Goal: Task Accomplishment & Management: Complete application form

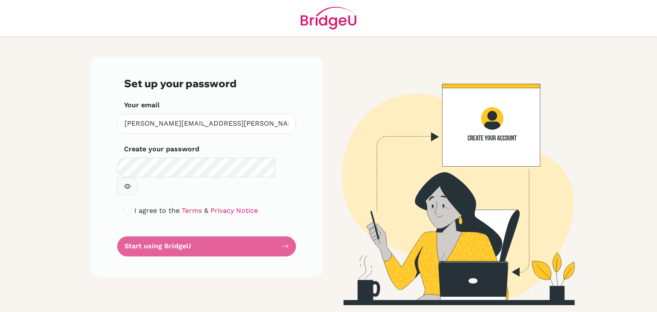
click at [286, 231] on form "Set up your password Your email [PERSON_NAME][EMAIL_ADDRESS][PERSON_NAME][DOMAI…" at bounding box center [206, 166] width 165 height 179
click at [282, 227] on form "Set up your password Your email [PERSON_NAME][EMAIL_ADDRESS][PERSON_NAME][DOMAI…" at bounding box center [206, 166] width 165 height 179
click at [183, 225] on form "Set up your password Your email katrina.watson@mirdifamericanschool.ae Invalid …" at bounding box center [206, 166] width 165 height 179
click at [288, 226] on form "Set up your password Your email katrina.watson@mirdifamericanschool.ae Invalid …" at bounding box center [206, 166] width 165 height 179
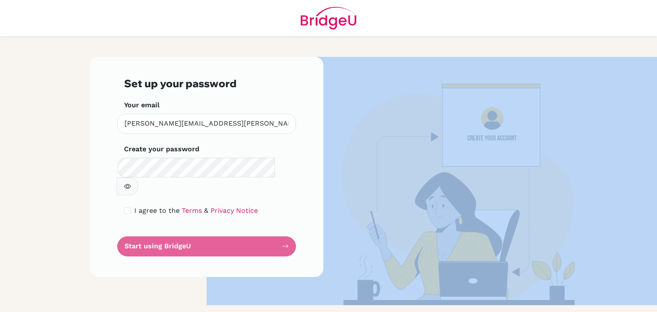
click at [288, 226] on form "Set up your password Your email katrina.watson@mirdifamericanschool.ae Invalid …" at bounding box center [206, 166] width 165 height 179
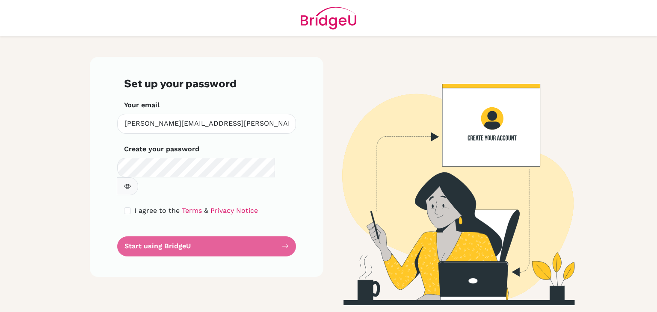
click at [273, 226] on form "Set up your password Your email katrina.watson@mirdifamericanschool.ae Invalid …" at bounding box center [206, 166] width 165 height 179
click at [185, 207] on link "Terms" at bounding box center [192, 211] width 20 height 8
click at [224, 207] on link "Privacy Notice" at bounding box center [234, 211] width 47 height 8
click at [285, 228] on form "Set up your password Your email katrina.watson@mirdifamericanschool.ae Invalid …" at bounding box center [206, 166] width 165 height 179
click at [130, 208] on input "checkbox" at bounding box center [127, 211] width 7 height 7
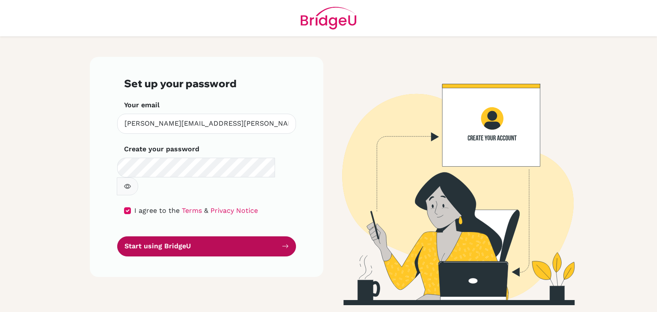
click at [283, 243] on icon "submit" at bounding box center [285, 246] width 7 height 7
click at [285, 243] on icon "submit" at bounding box center [285, 246] width 7 height 7
click at [224, 237] on button "Start using BridgeU" at bounding box center [206, 247] width 179 height 20
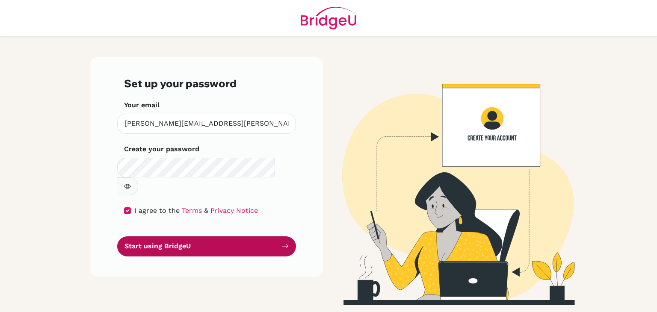
click at [145, 237] on button "Start using BridgeU" at bounding box center [206, 247] width 179 height 20
click at [285, 243] on icon "submit" at bounding box center [285, 246] width 7 height 7
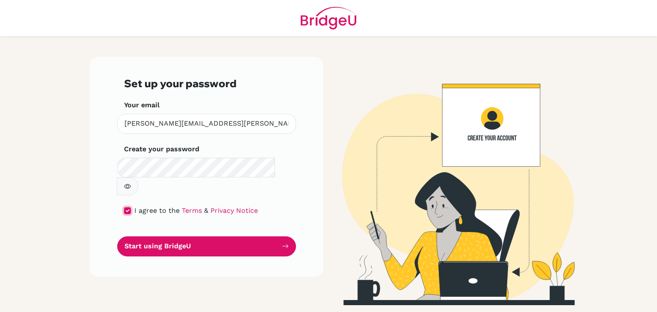
click at [127, 208] on input "checkbox" at bounding box center [127, 211] width 7 height 7
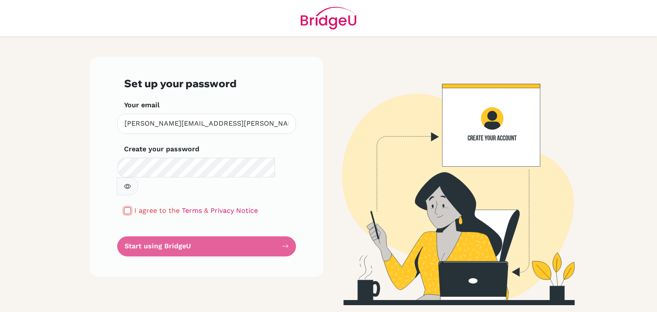
click at [127, 208] on input "checkbox" at bounding box center [127, 211] width 7 height 7
checkbox input "true"
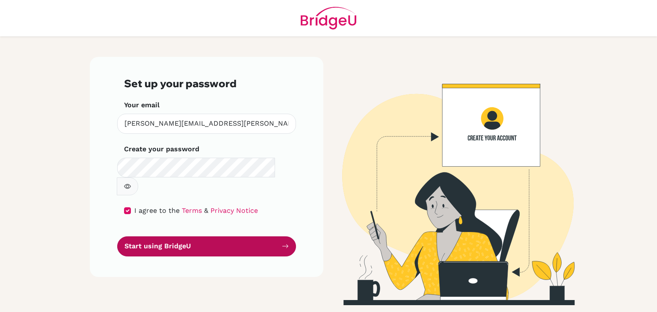
click at [281, 237] on button "Start using BridgeU" at bounding box center [206, 247] width 179 height 20
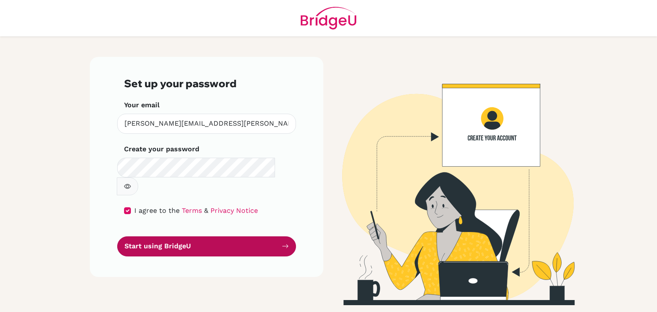
click at [281, 237] on button "Start using BridgeU" at bounding box center [206, 247] width 179 height 20
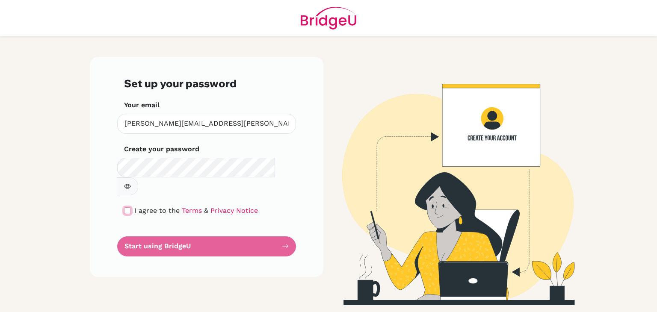
click at [125, 208] on input "checkbox" at bounding box center [127, 211] width 7 height 7
checkbox input "true"
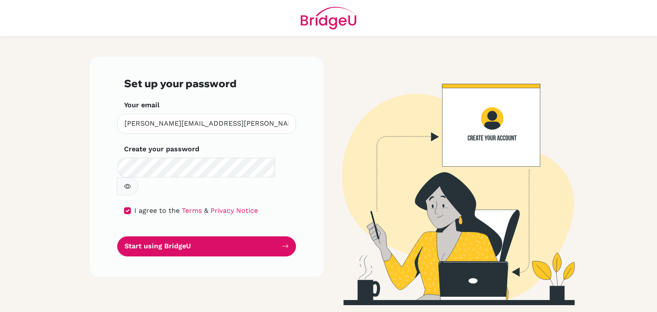
click at [131, 184] on icon "button" at bounding box center [127, 186] width 7 height 5
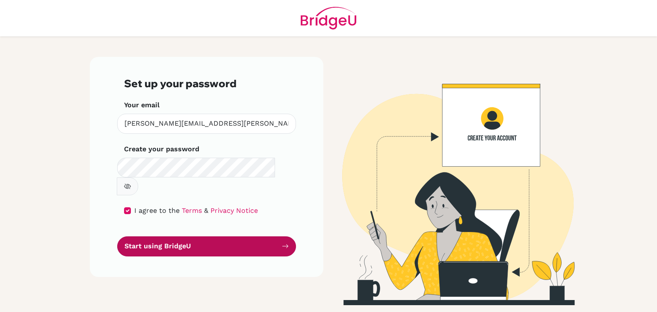
click at [282, 237] on button "Start using BridgeU" at bounding box center [206, 247] width 179 height 20
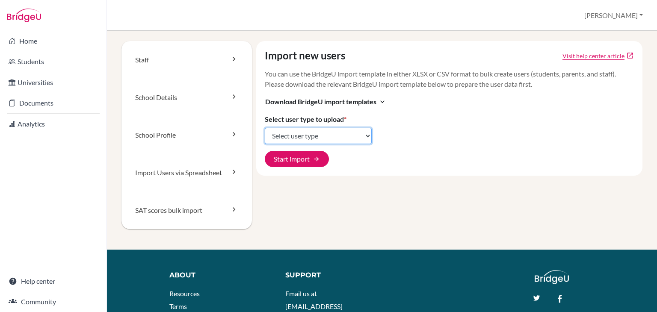
click at [310, 133] on select "Select user type Students Students and parents Parents Advisors Report writers" at bounding box center [318, 136] width 107 height 16
select select "students"
click at [265, 128] on select "Select user type Students Students and parents Parents Advisors Report writers" at bounding box center [318, 136] width 107 height 16
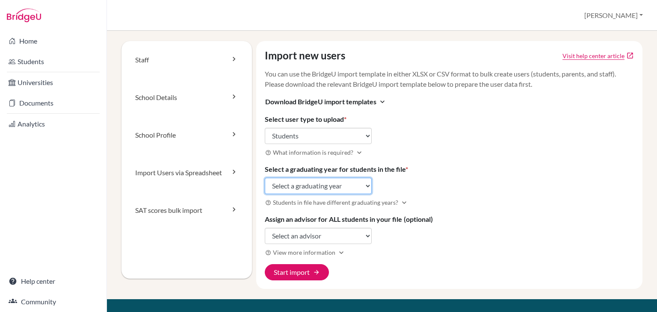
click at [307, 189] on select "Select a graduating year [DATE] 2025 2026 2027 2028 2029" at bounding box center [318, 186] width 107 height 16
click at [454, 190] on div "Import new users Visit help center article open_in_new You can use the BridgeU …" at bounding box center [449, 165] width 387 height 248
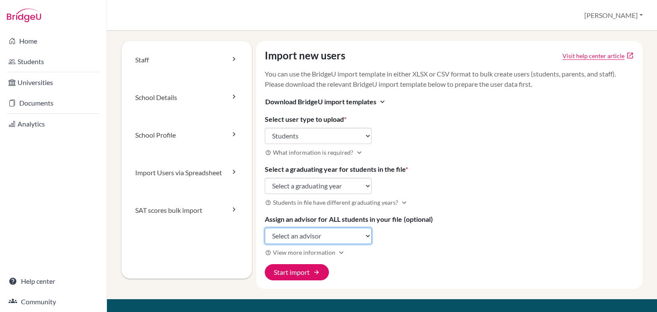
click at [312, 235] on select "Select an advisor [PERSON_NAME]" at bounding box center [318, 236] width 107 height 16
select select "470863"
click at [265, 228] on select "Select an advisor [PERSON_NAME]" at bounding box center [318, 236] width 107 height 16
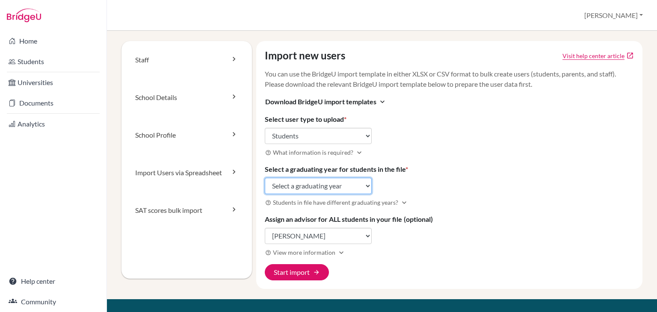
click at [322, 179] on select "Select a graduating year [DATE] 2025 2026 2027 2028 2029" at bounding box center [318, 186] width 107 height 16
click at [265, 178] on select "Select a graduating year [DATE] 2025 2026 2027 2028 2029" at bounding box center [318, 186] width 107 height 16
click at [323, 190] on select "Select a graduating year [DATE] 2025 2026 2027 2028 2029" at bounding box center [318, 186] width 107 height 16
click at [265, 178] on select "Select a graduating year [DATE] 2025 2026 2027 2028 2029" at bounding box center [318, 186] width 107 height 16
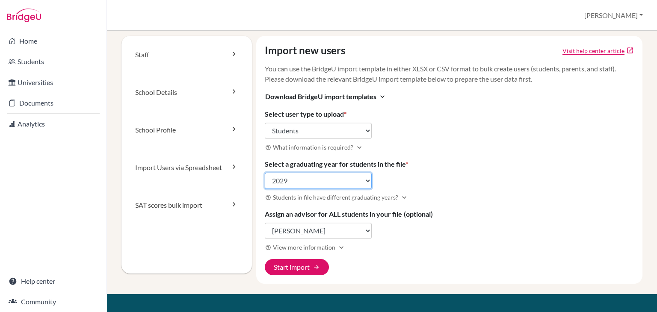
scroll to position [2, 0]
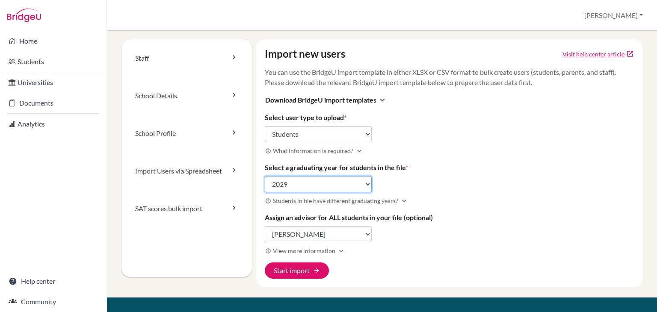
click at [319, 182] on select "Select a graduating year [DATE] 2025 2026 2027 2028 2029" at bounding box center [318, 184] width 107 height 16
select select "2028"
click at [265, 176] on select "Select a graduating year [DATE] 2025 2026 2027 2028 2029" at bounding box center [318, 184] width 107 height 16
click at [459, 190] on div "Import new users Visit help center article open_in_new You can use the BridgeU …" at bounding box center [449, 163] width 387 height 248
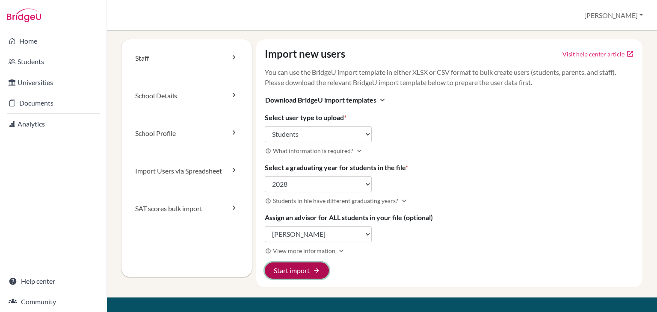
click at [313, 270] on span "arrow_forward" at bounding box center [316, 270] width 7 height 7
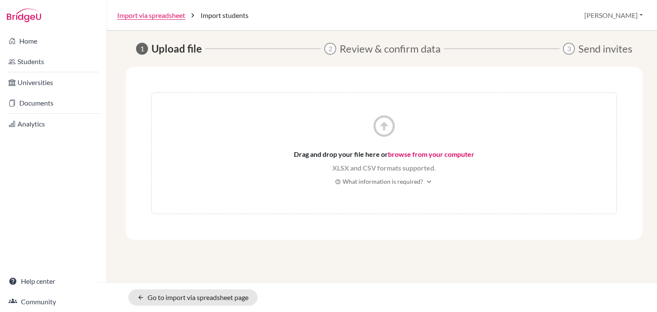
click at [409, 151] on link "browse from your computer" at bounding box center [431, 154] width 86 height 8
